Goal: Information Seeking & Learning: Learn about a topic

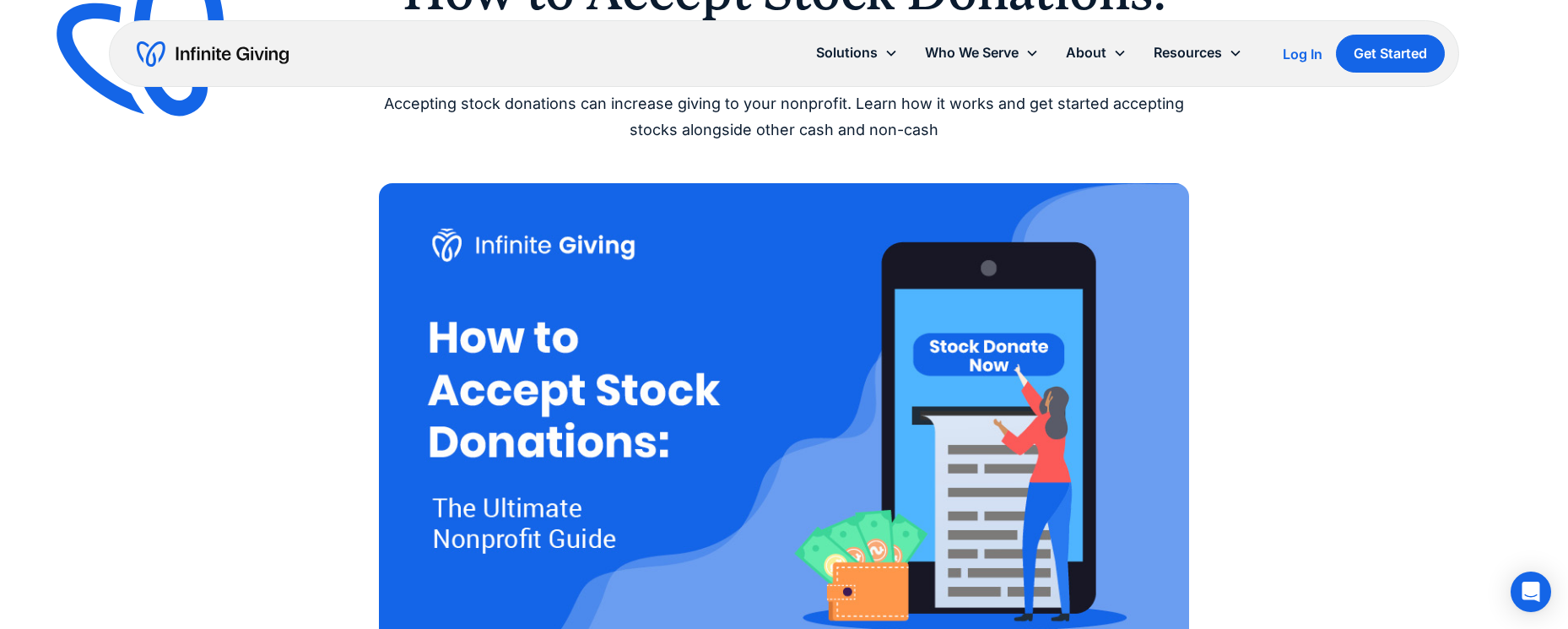
scroll to position [341, 0]
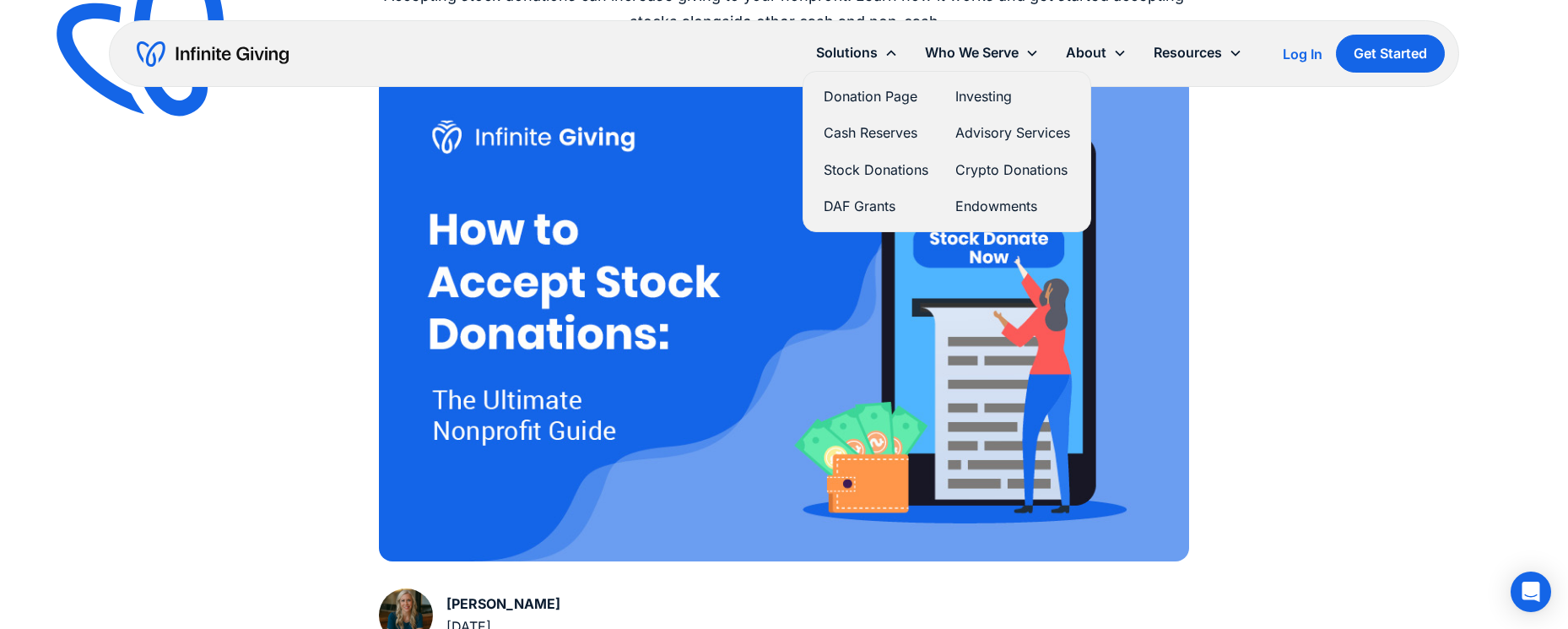
click at [883, 168] on link "Stock Donations" at bounding box center [876, 170] width 104 height 23
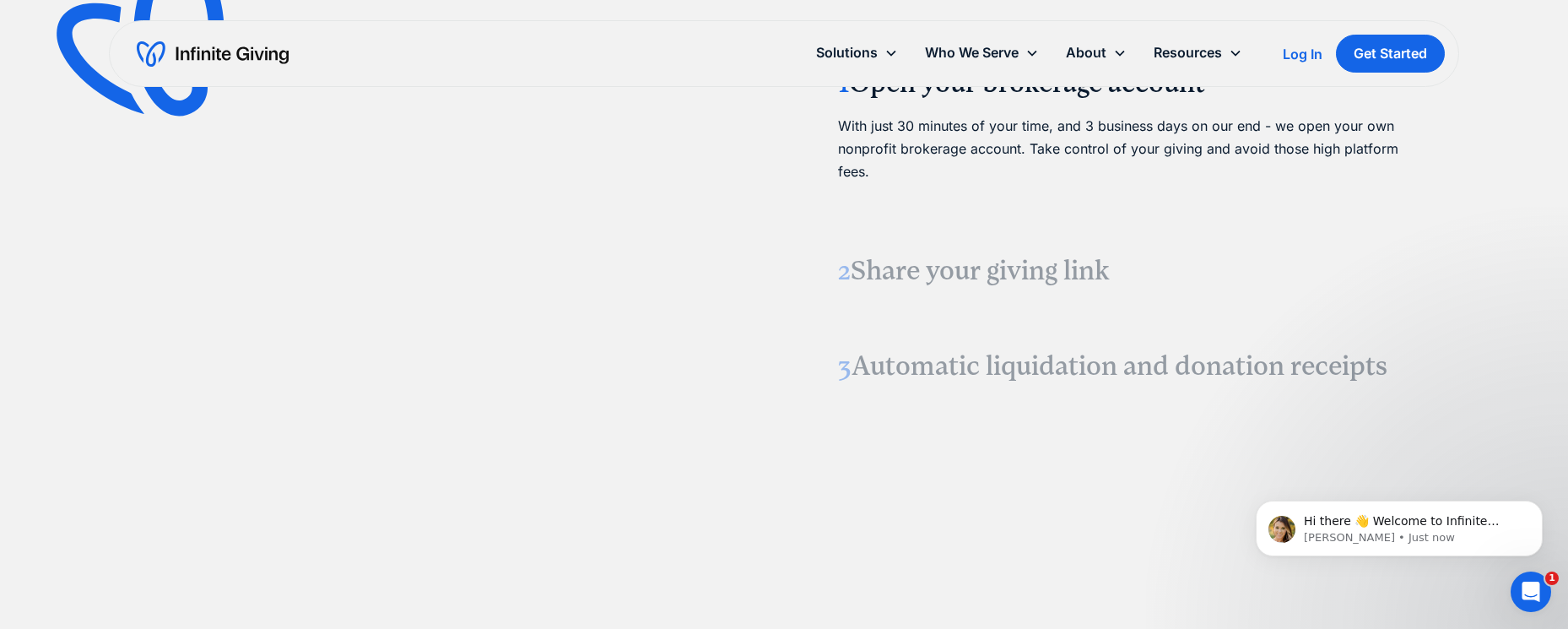
scroll to position [2082, 0]
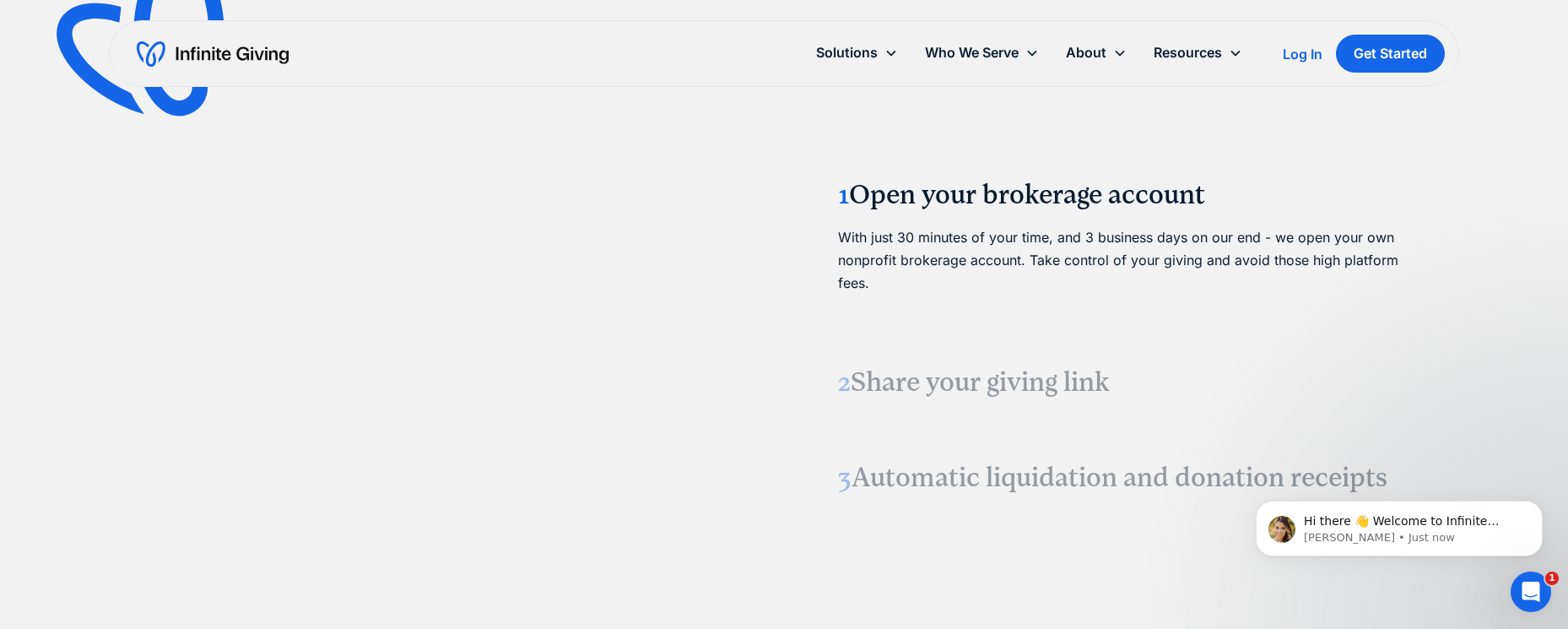
click at [949, 380] on h3 "2 Share your giving link" at bounding box center [1124, 381] width 574 height 35
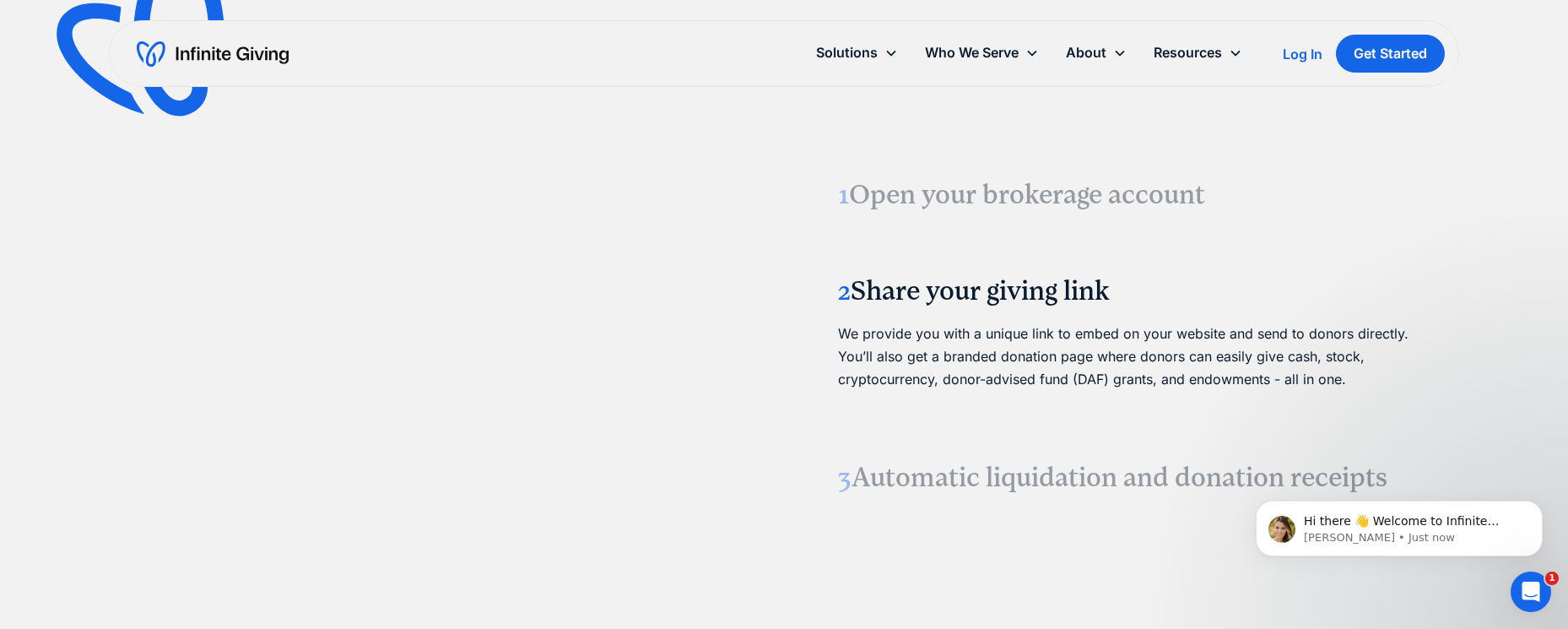
click at [933, 202] on h3 "1 Open your brokerage account" at bounding box center [1124, 194] width 574 height 35
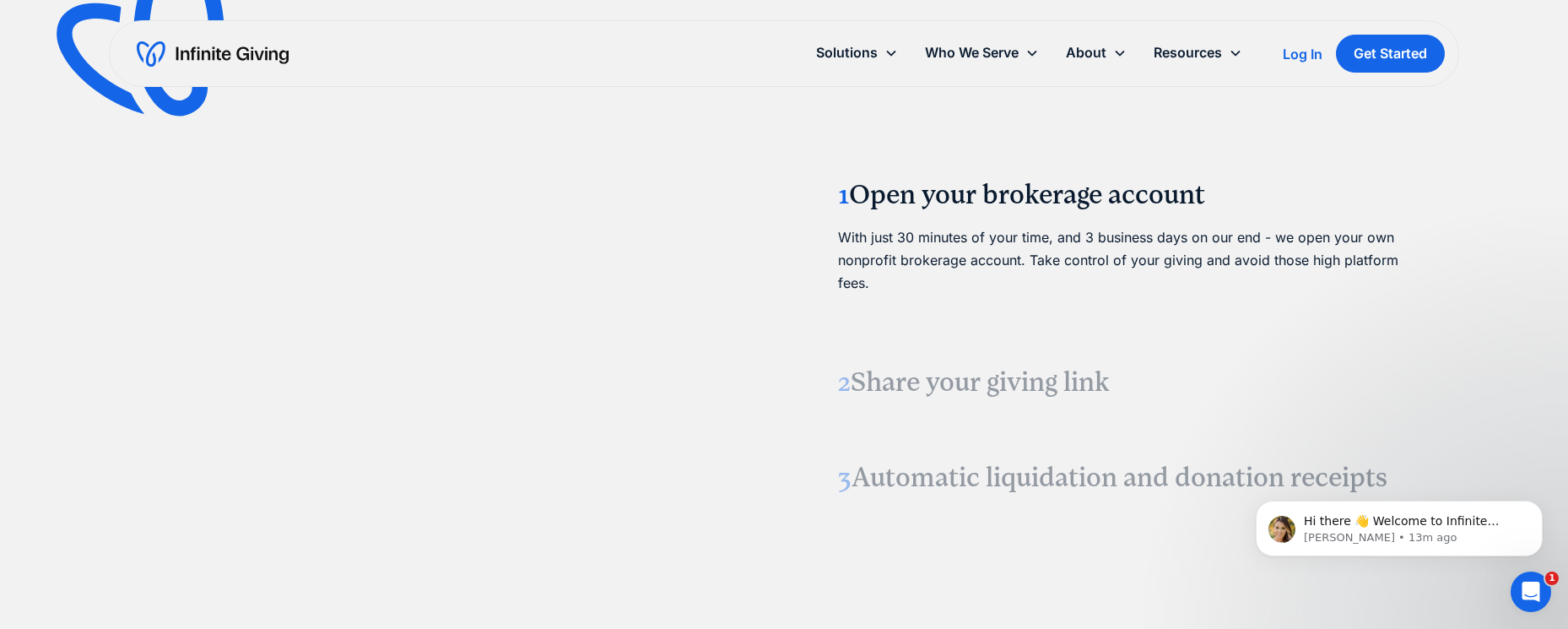
click at [934, 380] on h3 "2 Share your giving link" at bounding box center [1124, 381] width 574 height 35
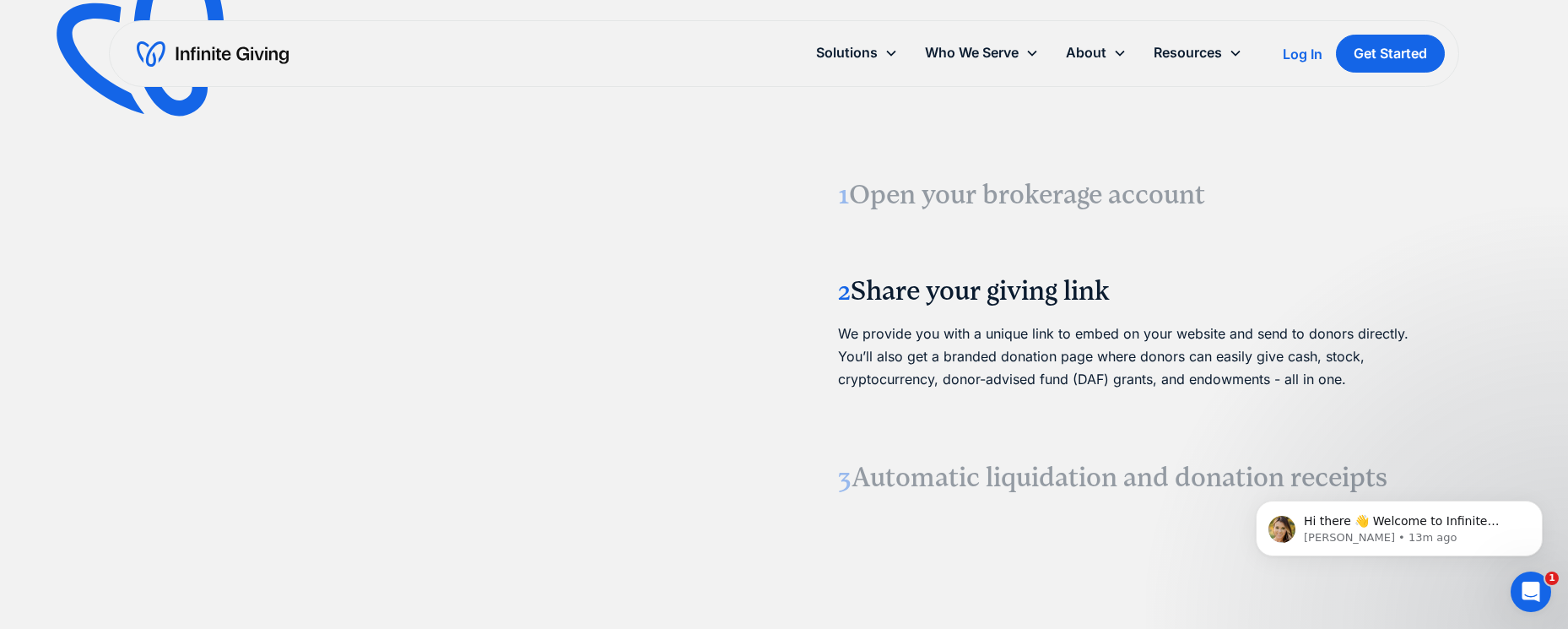
click at [950, 481] on h3 "3 Automatic liquidation and donation receipts" at bounding box center [1124, 477] width 574 height 35
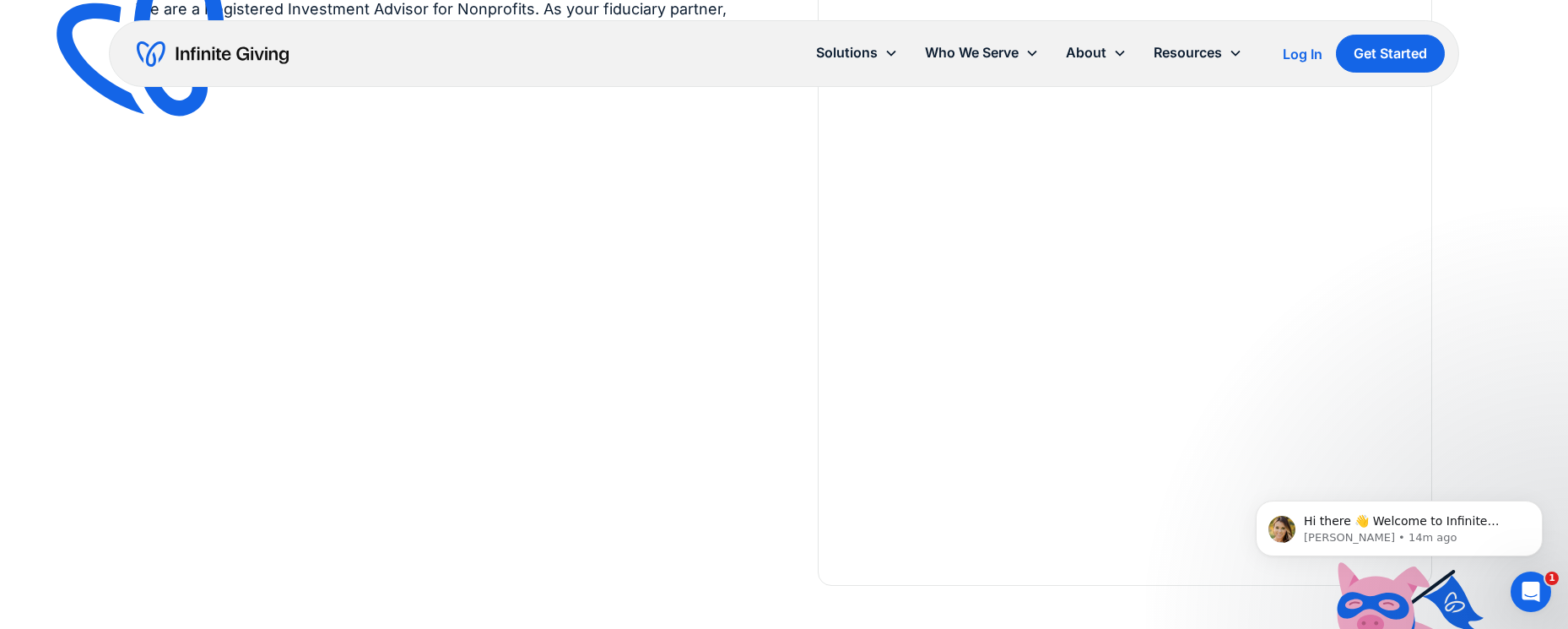
scroll to position [4199, 0]
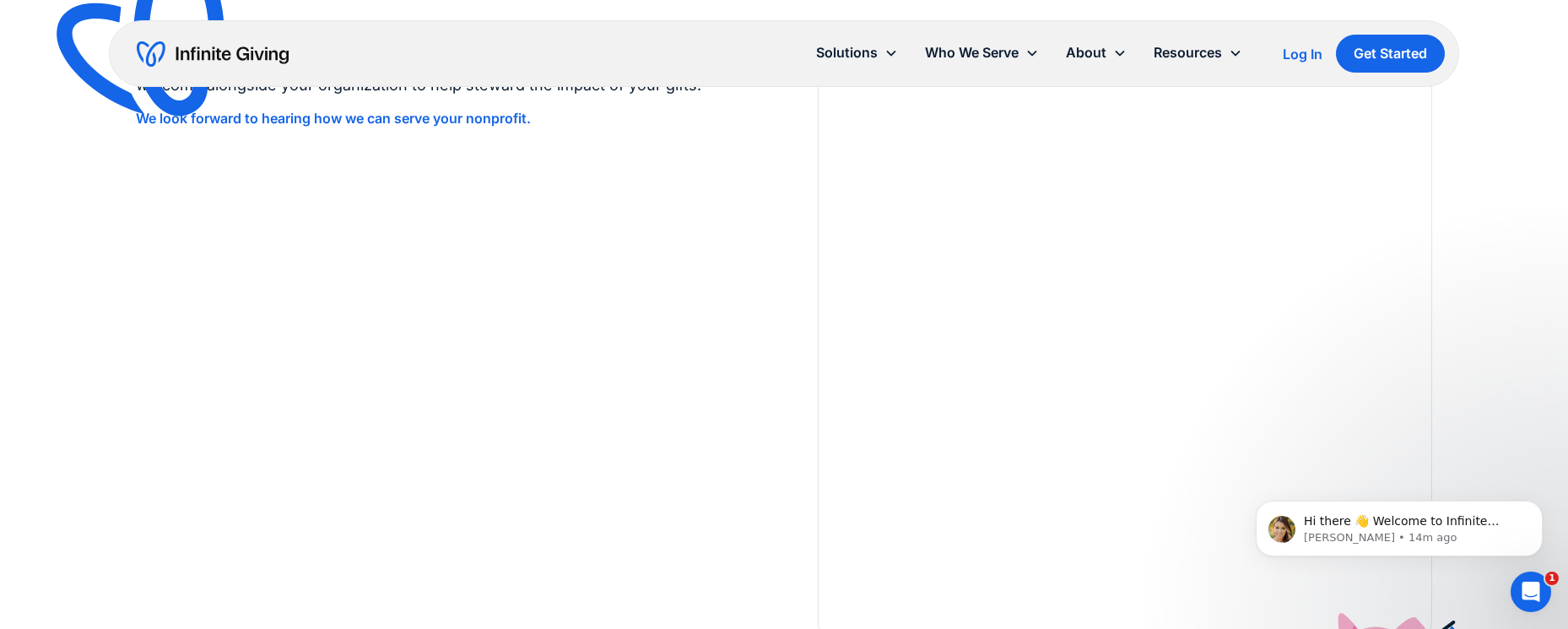
click at [1265, 569] on body "Hi there 👋 Welcome to Infinite Giving. If you have any questions, just reply to…" at bounding box center [1399, 524] width 324 height 104
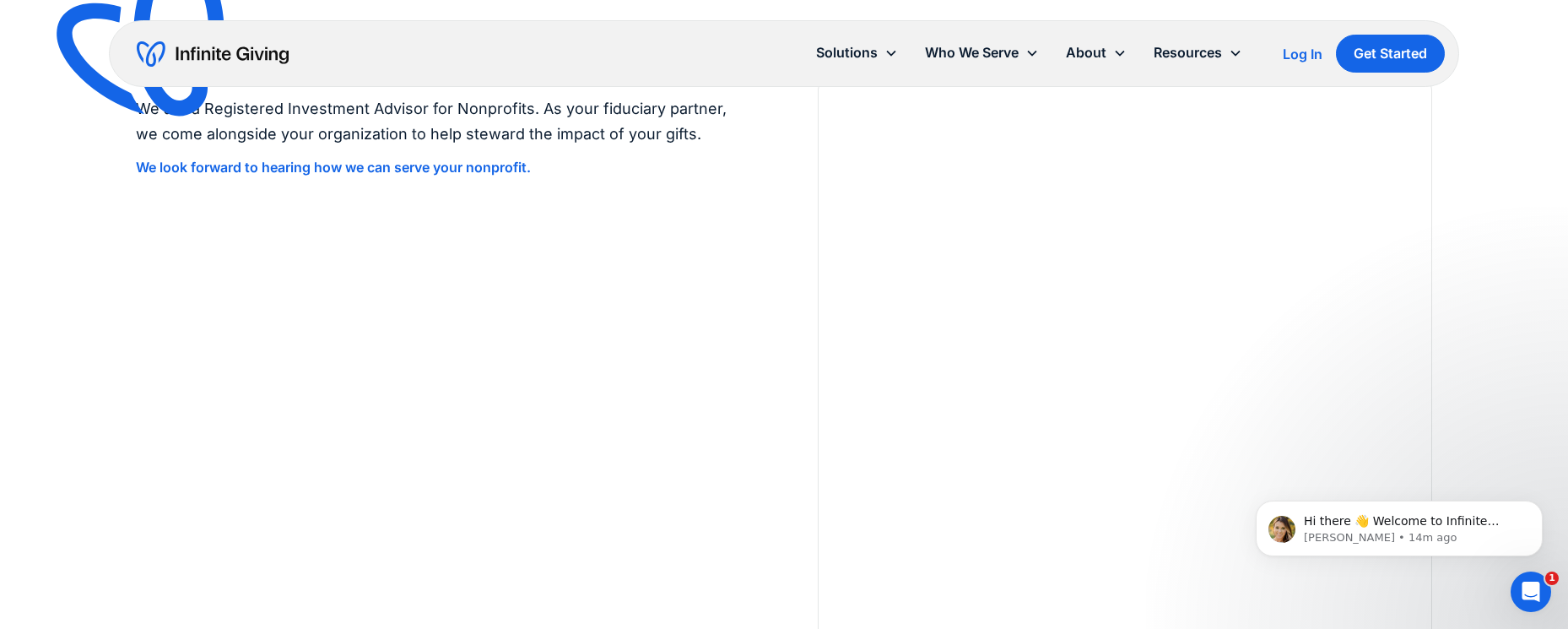
scroll to position [4155, 0]
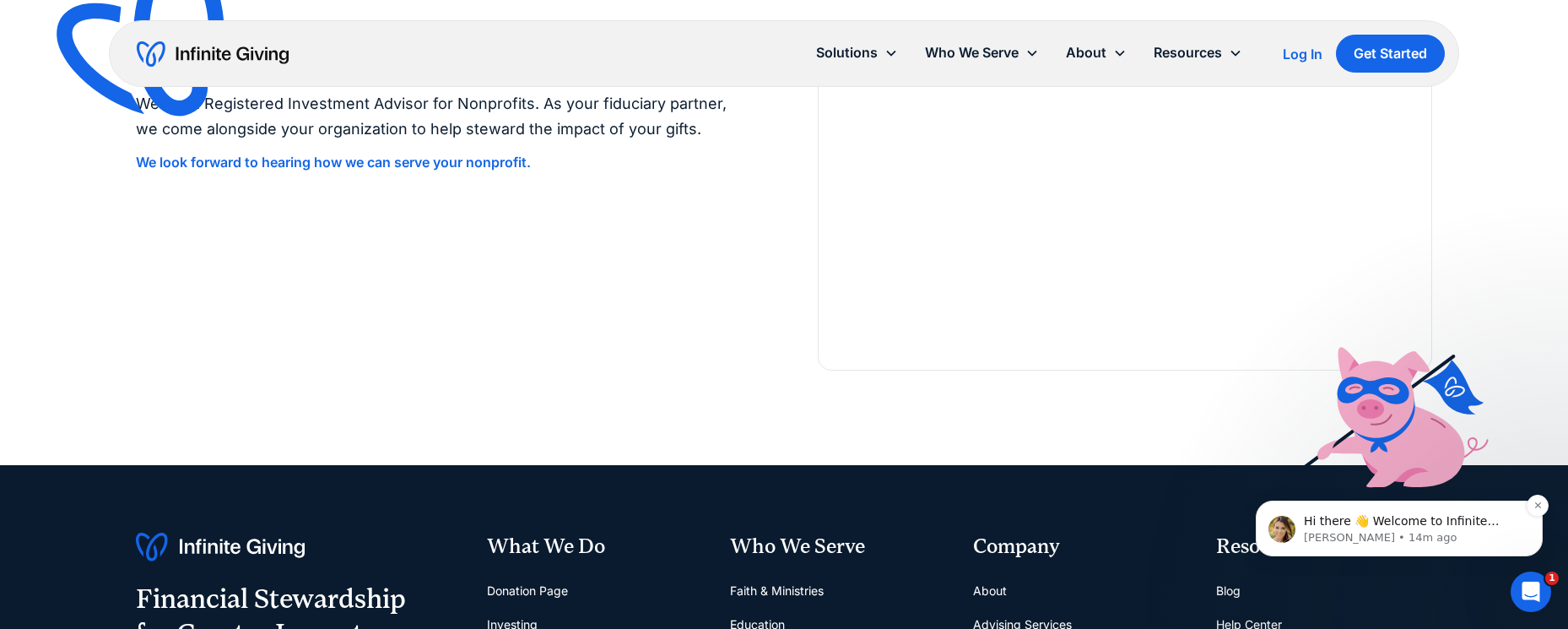
click at [1346, 546] on div "Hi there 👋 Welcome to Infinite Giving. If you have any questions, just reply to…" at bounding box center [1399, 527] width 286 height 56
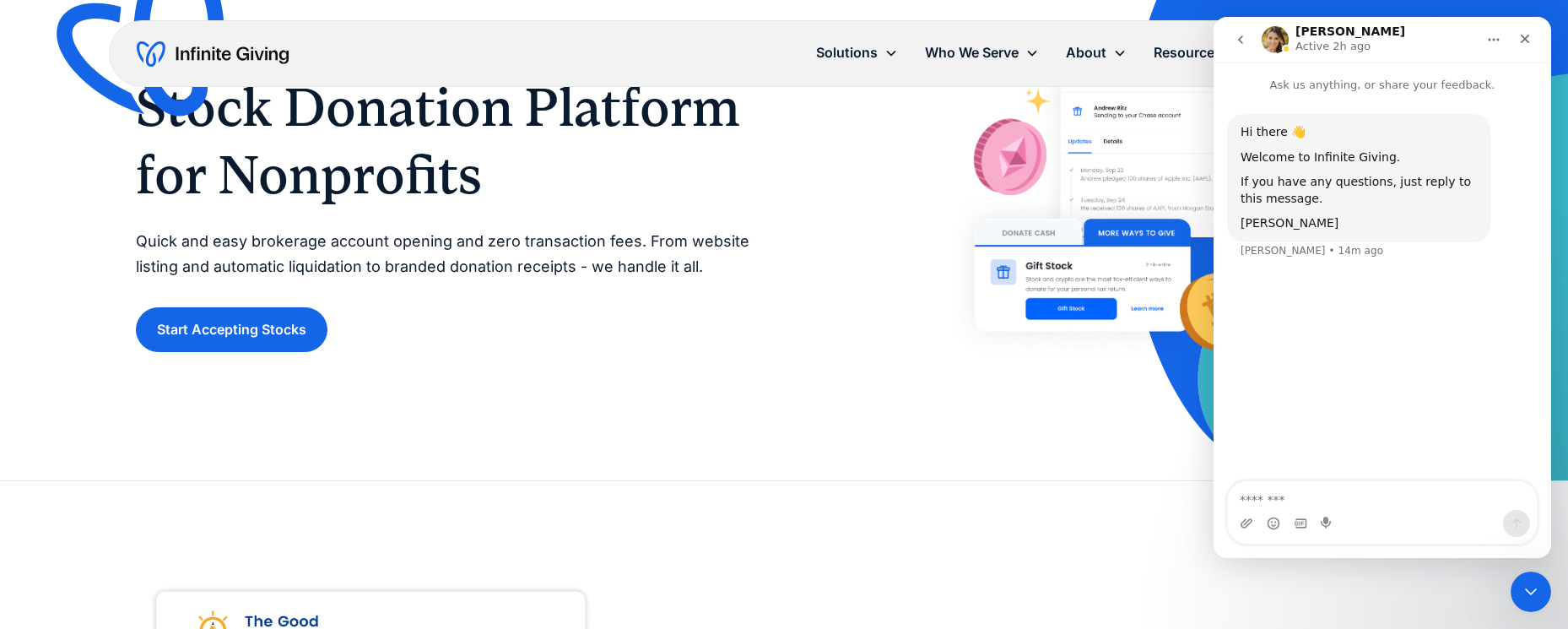
scroll to position [0, 0]
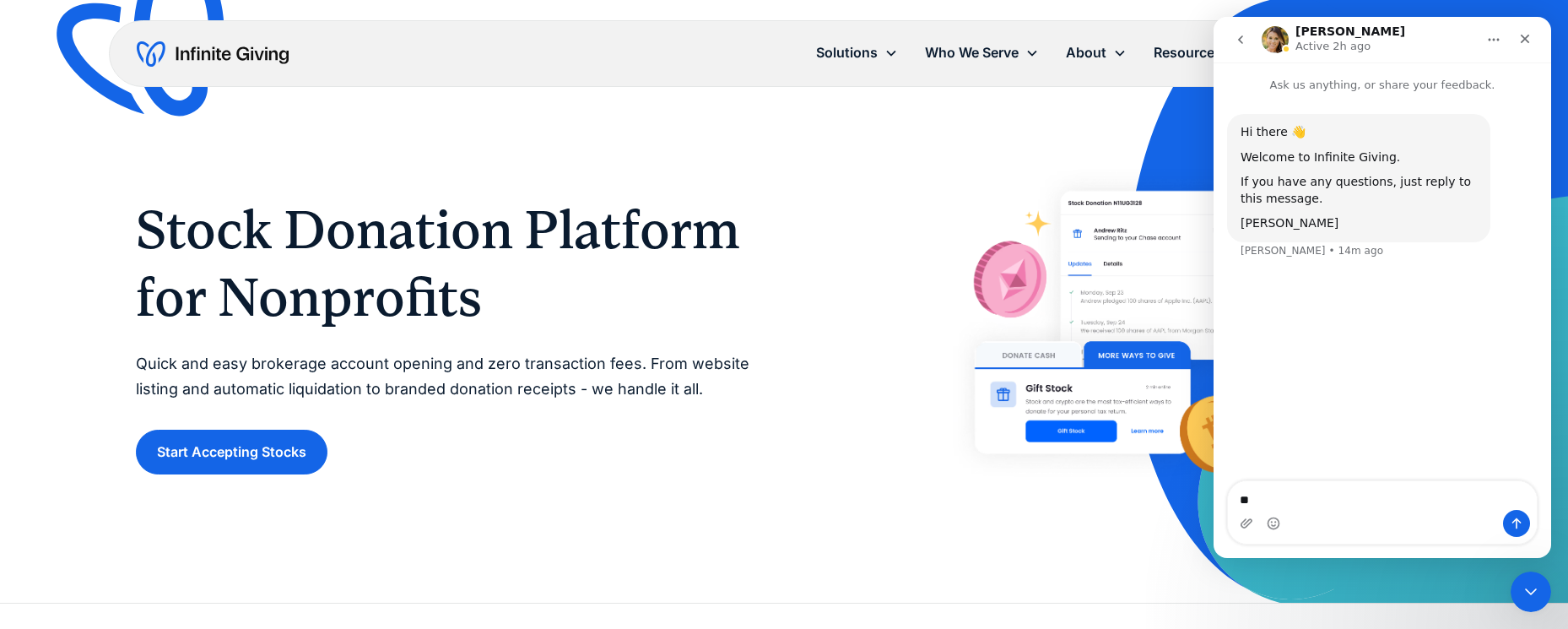
type textarea "*"
type textarea "**********"
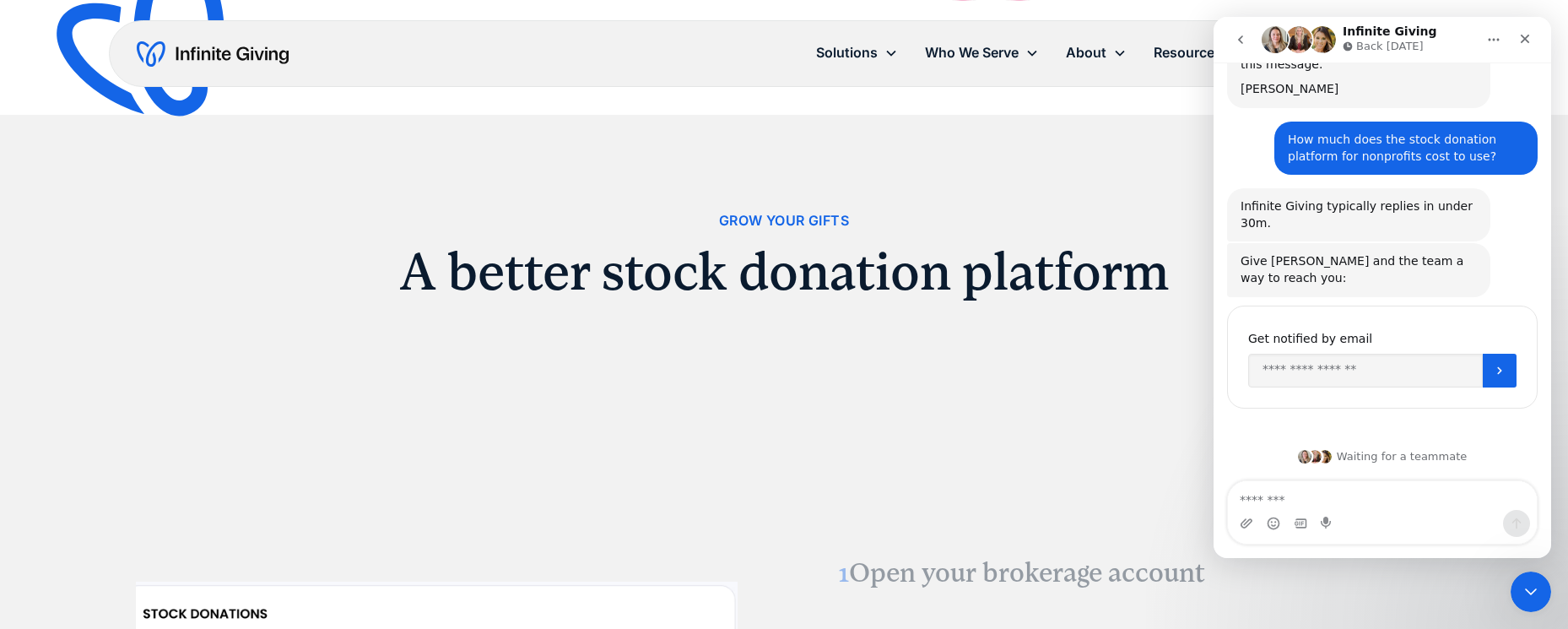
scroll to position [1685, 0]
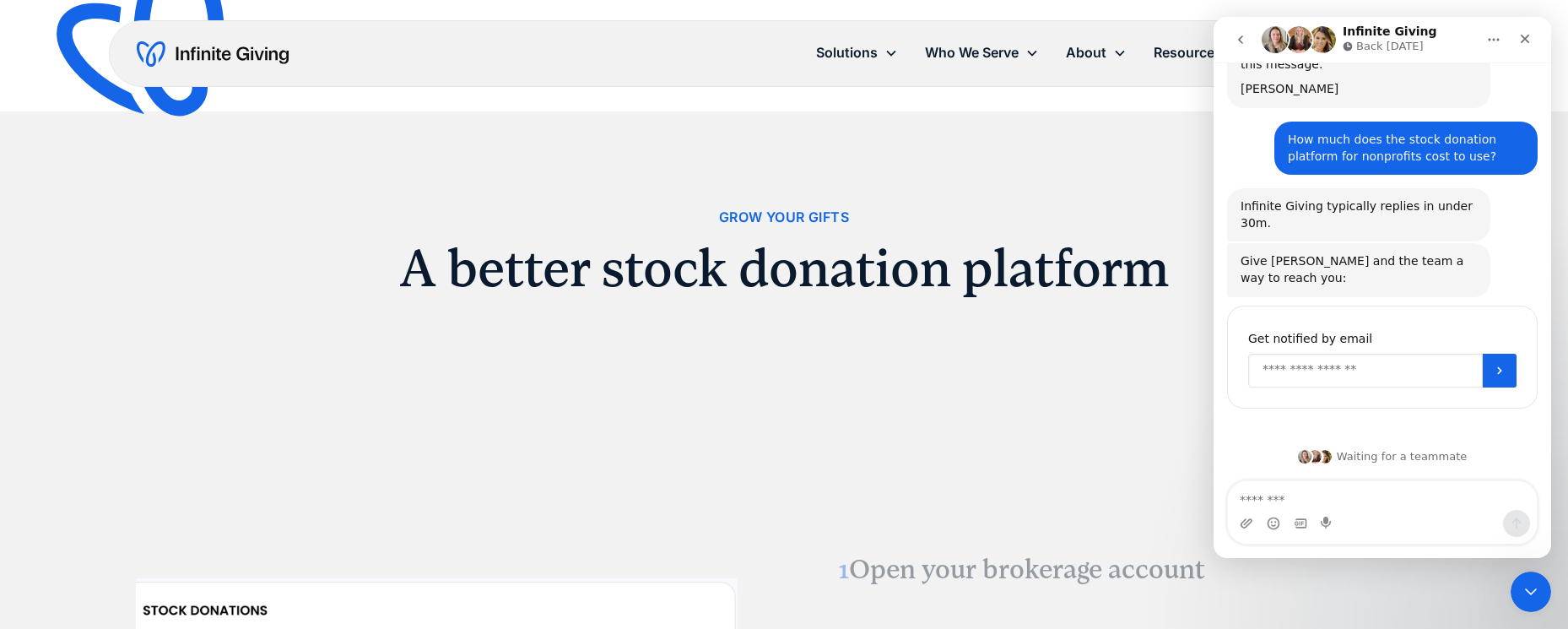
click at [1325, 374] on input "Enter your email" at bounding box center [1365, 371] width 234 height 34
type input "**********"
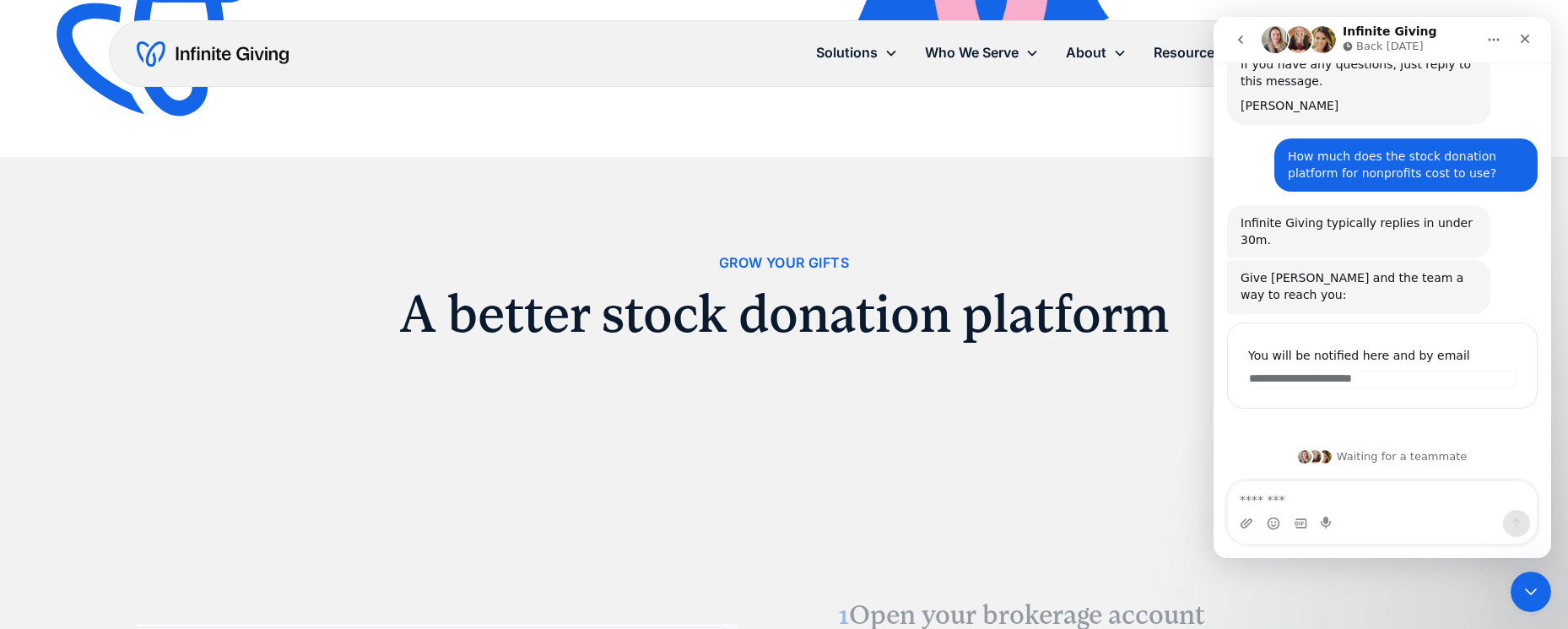
scroll to position [1527, 0]
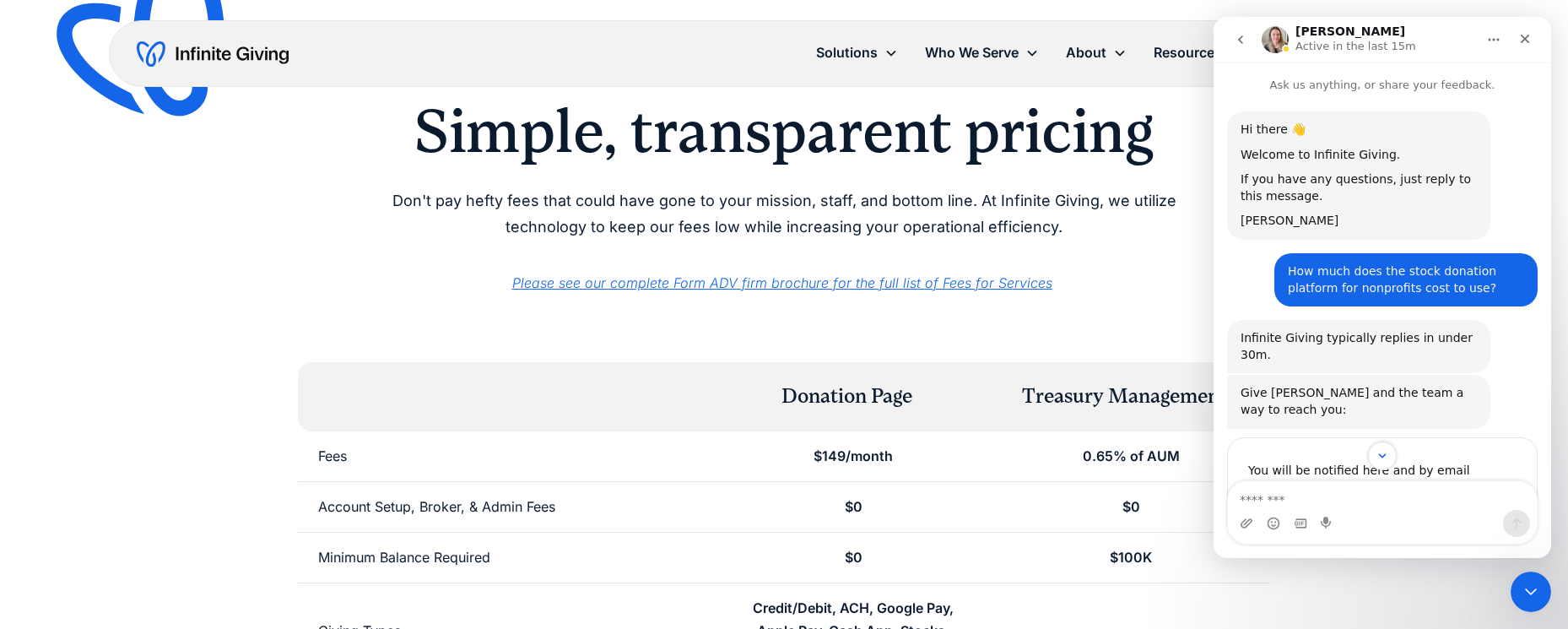
scroll to position [102, 0]
